Goal: Navigation & Orientation: Find specific page/section

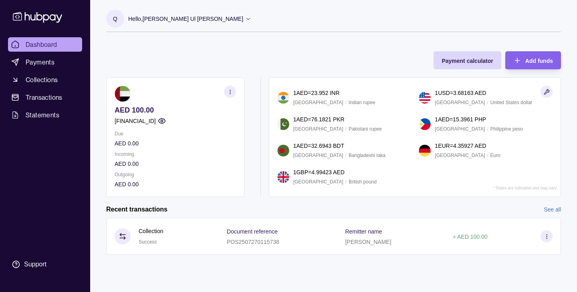
click at [227, 91] on icon "button" at bounding box center [230, 92] width 6 height 6
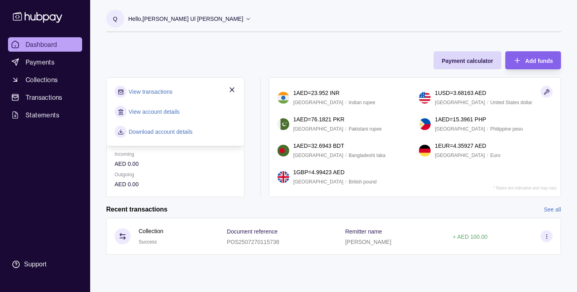
click at [174, 110] on link "View account details" at bounding box center [154, 111] width 51 height 9
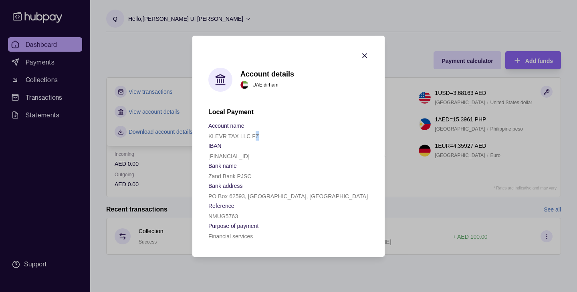
drag, startPoint x: 266, startPoint y: 136, endPoint x: 272, endPoint y: 136, distance: 6.4
click at [266, 136] on div "KLEVR TAX LLC FZ" at bounding box center [288, 136] width 160 height 10
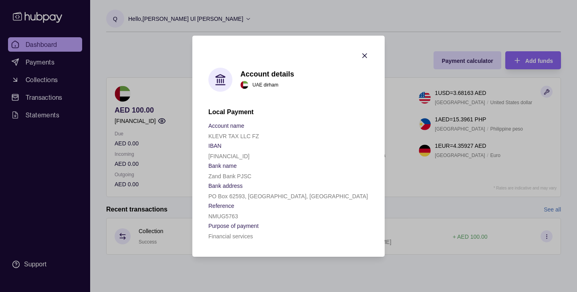
click at [282, 137] on div "KLEVR TAX LLC FZ" at bounding box center [288, 136] width 160 height 10
click at [364, 55] on icon "button" at bounding box center [364, 56] width 4 height 4
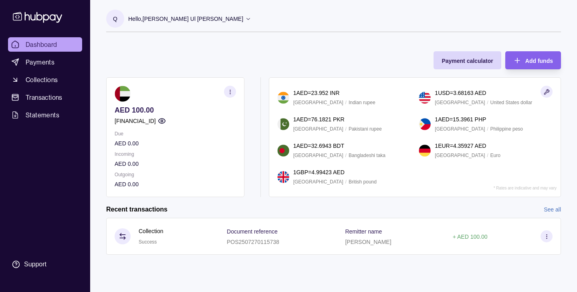
click at [166, 119] on icon "button" at bounding box center [162, 121] width 8 height 8
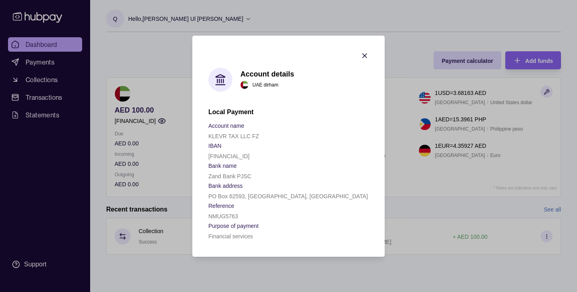
click at [366, 55] on icon "button" at bounding box center [364, 56] width 8 height 8
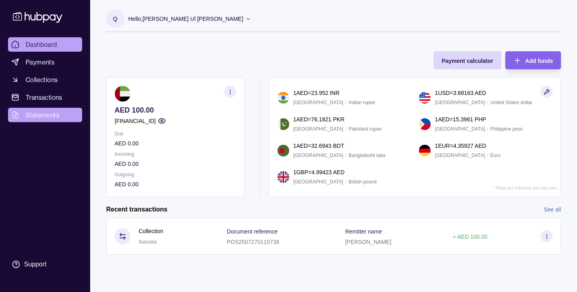
click at [48, 117] on span "Statements" at bounding box center [43, 115] width 34 height 10
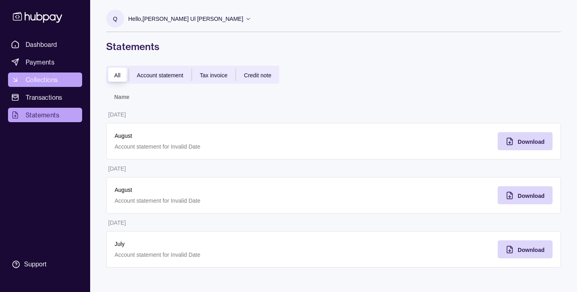
click at [44, 77] on span "Collections" at bounding box center [42, 80] width 32 height 10
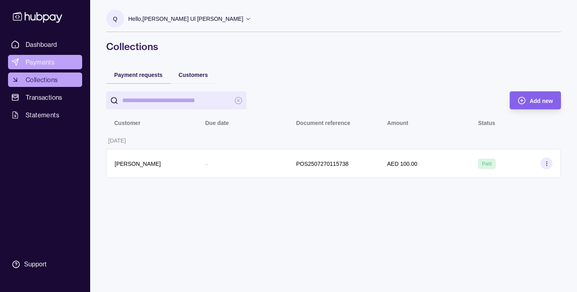
click at [47, 64] on span "Payments" at bounding box center [40, 62] width 29 height 10
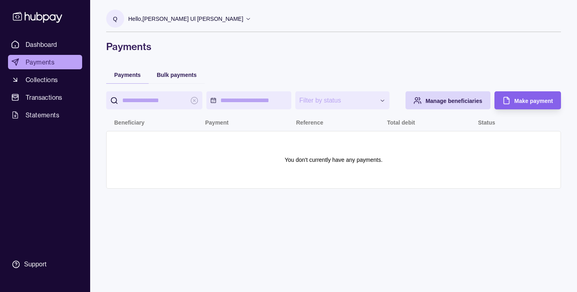
click at [158, 18] on p "Hello, [PERSON_NAME] Ul [PERSON_NAME]" at bounding box center [185, 18] width 115 height 9
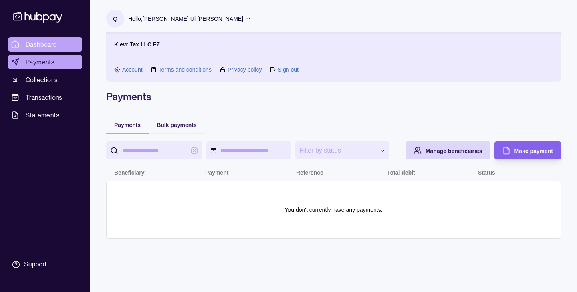
click at [54, 45] on span "Dashboard" at bounding box center [42, 45] width 32 height 10
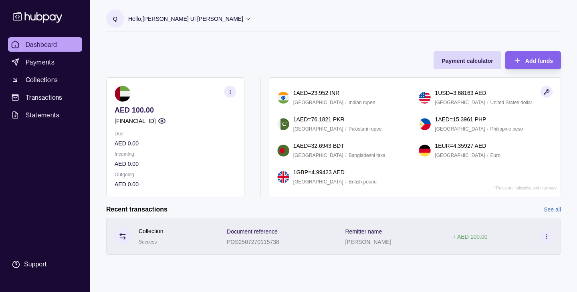
click at [547, 237] on icon at bounding box center [546, 236] width 6 height 6
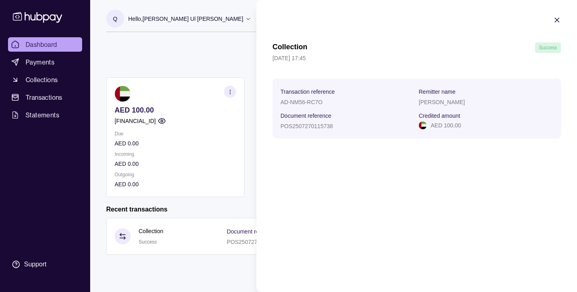
click at [560, 21] on icon "button" at bounding box center [557, 20] width 8 height 8
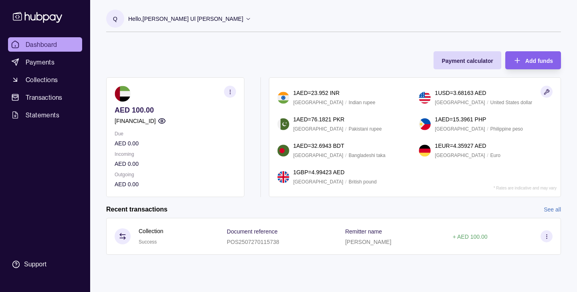
click at [30, 18] on icon at bounding box center [37, 17] width 49 height 11
click at [29, 21] on icon at bounding box center [37, 17] width 53 height 15
click at [245, 19] on icon at bounding box center [248, 19] width 6 height 6
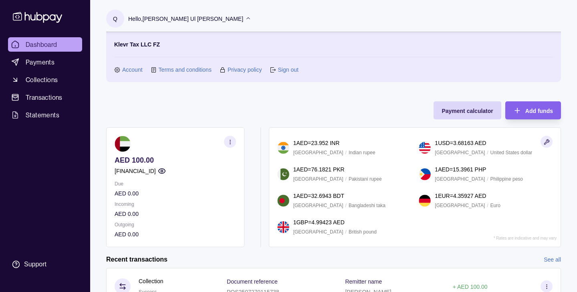
click at [130, 69] on link "Account" at bounding box center [132, 69] width 20 height 9
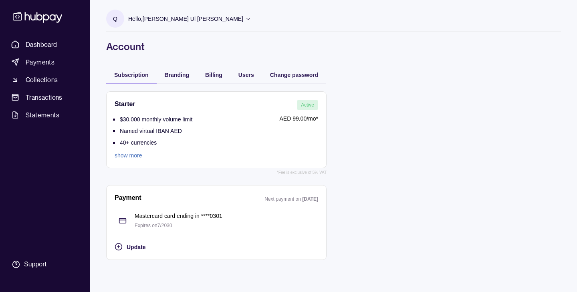
click at [127, 157] on link "show more" at bounding box center [154, 155] width 78 height 9
